Goal: Task Accomplishment & Management: Manage account settings

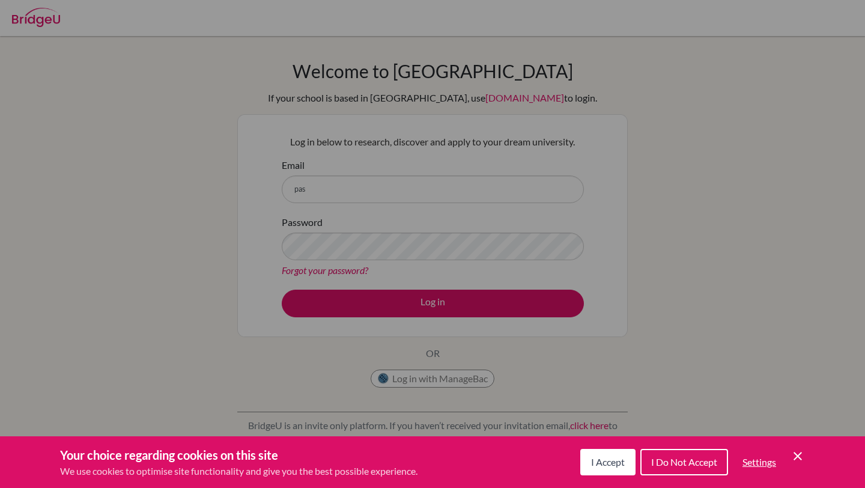
click at [598, 455] on button "I Accept" at bounding box center [607, 462] width 55 height 26
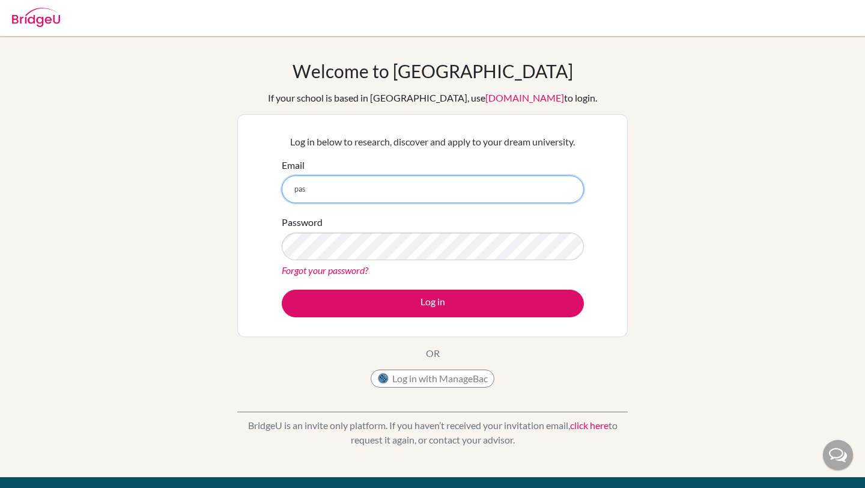
click at [350, 199] on input "pas" at bounding box center [433, 189] width 302 height 28
type input "[DOMAIN_NAME][EMAIL_ADDRESS][DOMAIN_NAME]"
click at [392, 193] on input "[DOMAIN_NAME][EMAIL_ADDRESS][DOMAIN_NAME]" at bounding box center [433, 189] width 302 height 28
click at [418, 188] on input "[DOMAIN_NAME][EMAIL_ADDRESS][DOMAIN_NAME]" at bounding box center [433, 189] width 302 height 28
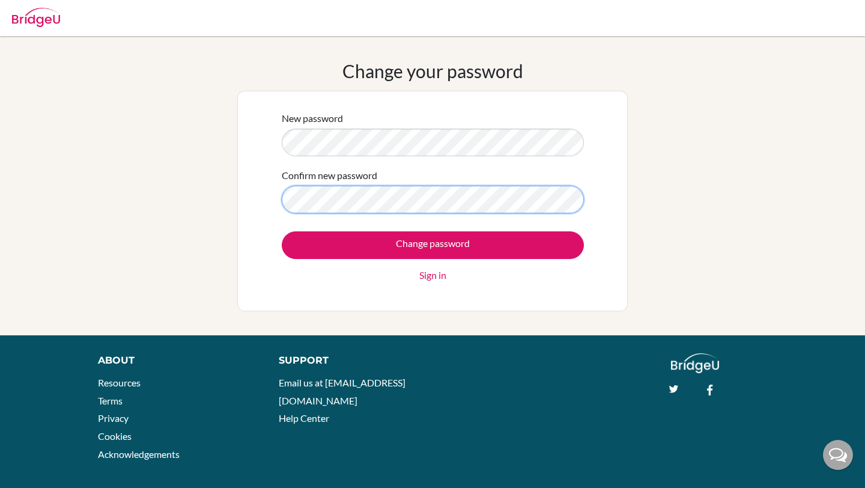
click at [282, 231] on input "Change password" at bounding box center [433, 245] width 302 height 28
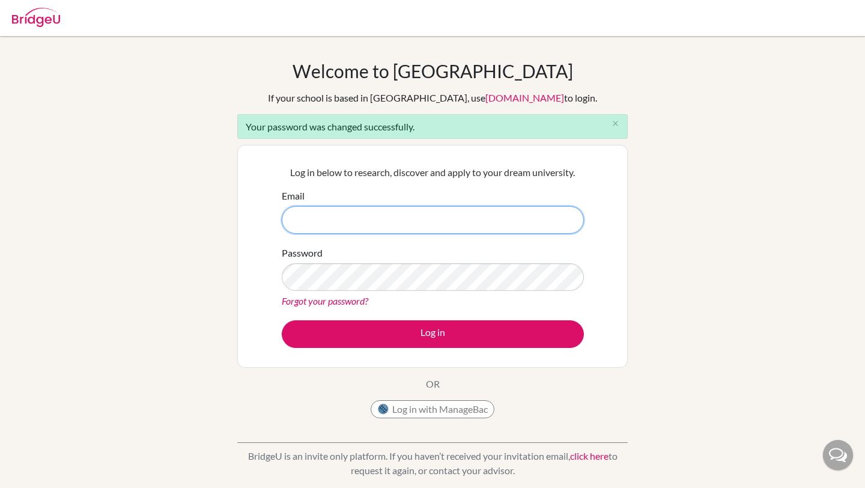
type input "g103264@asb.ac.th"
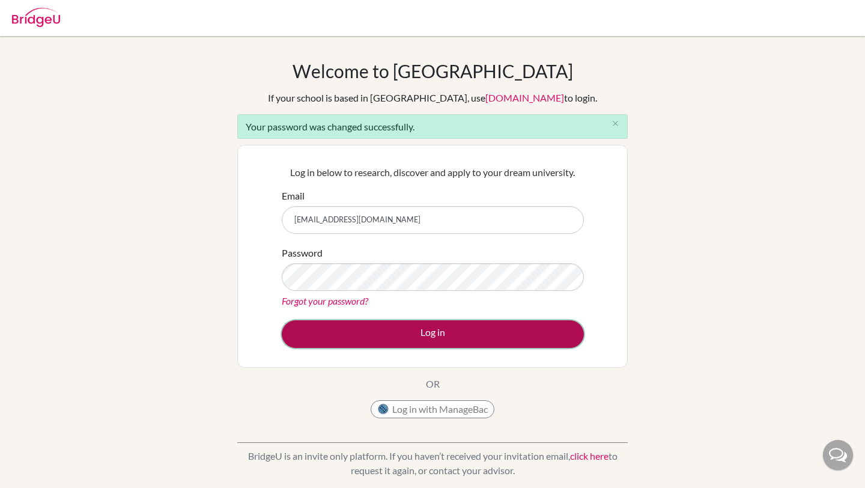
click at [459, 327] on button "Log in" at bounding box center [433, 334] width 302 height 28
